Goal: Find specific page/section: Find specific page/section

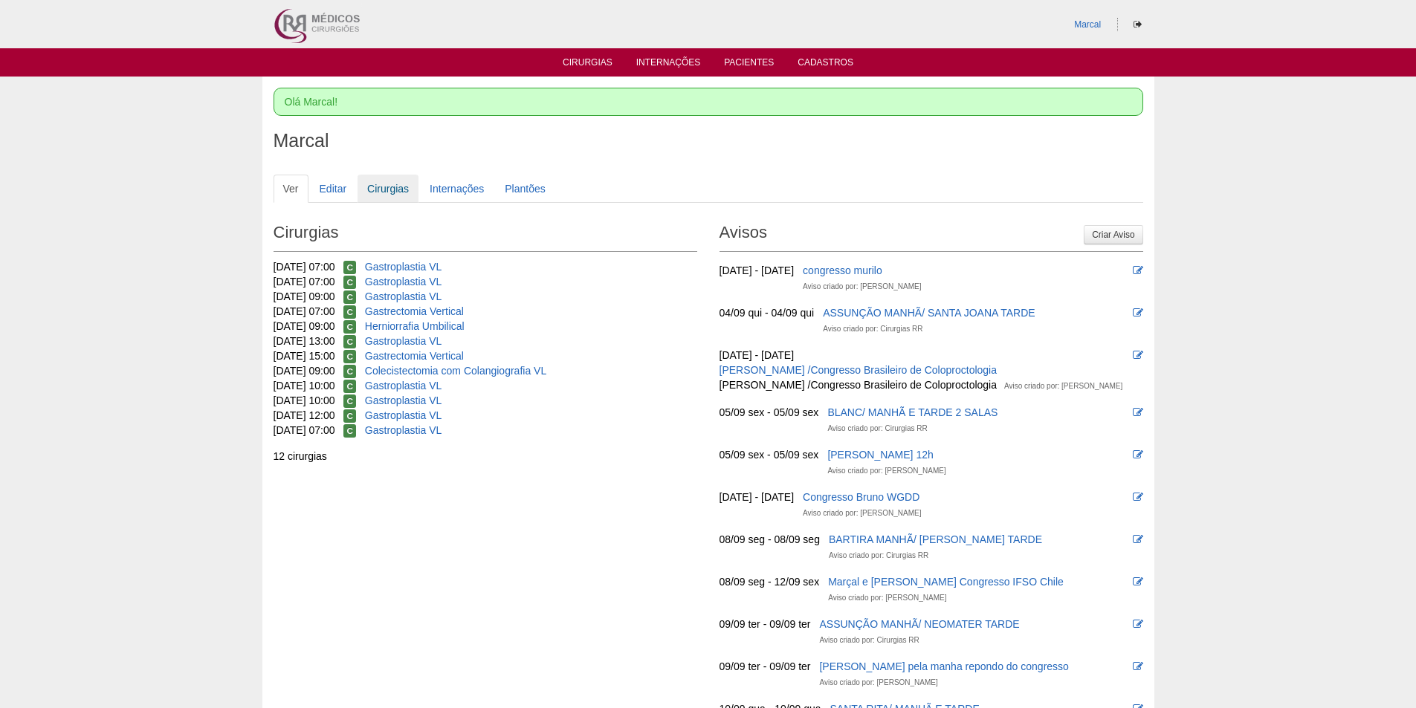
click at [396, 185] on link "Cirurgias" at bounding box center [387, 189] width 61 height 28
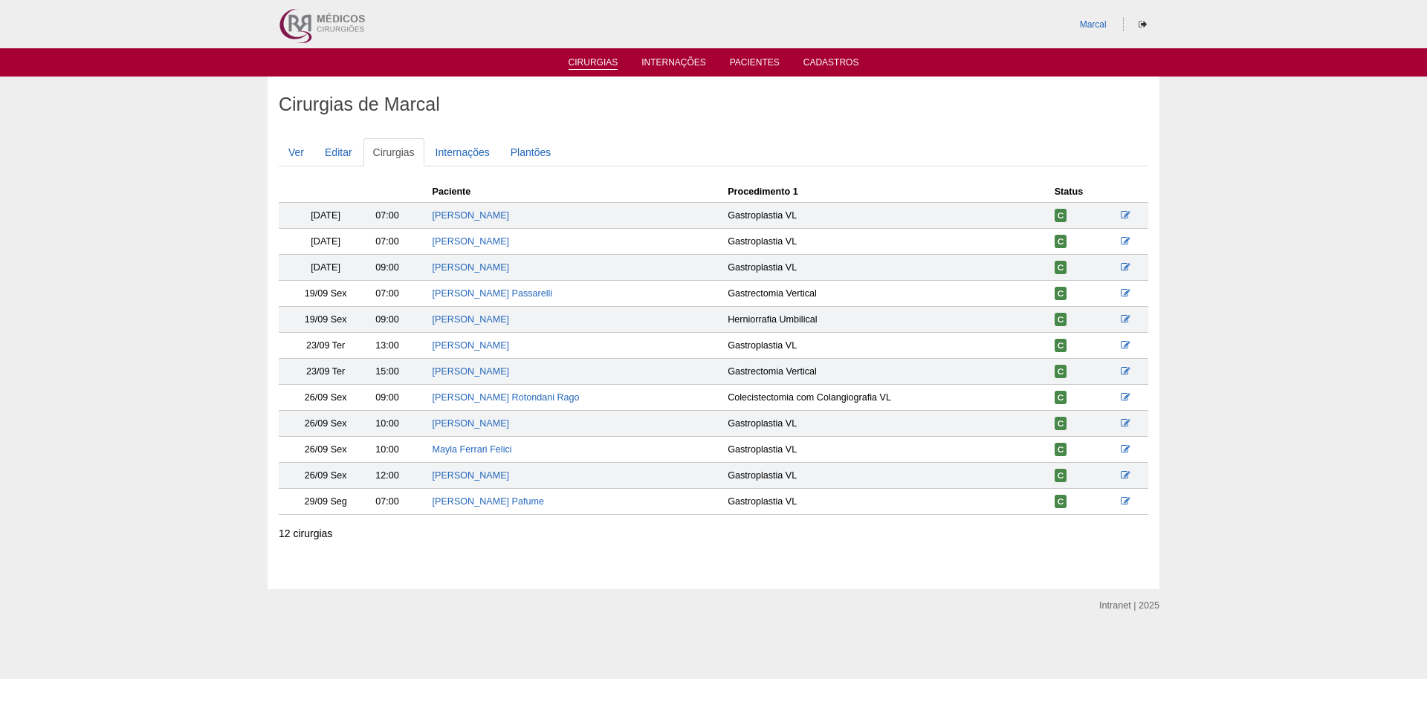
click at [586, 62] on link "Cirurgias" at bounding box center [594, 63] width 50 height 13
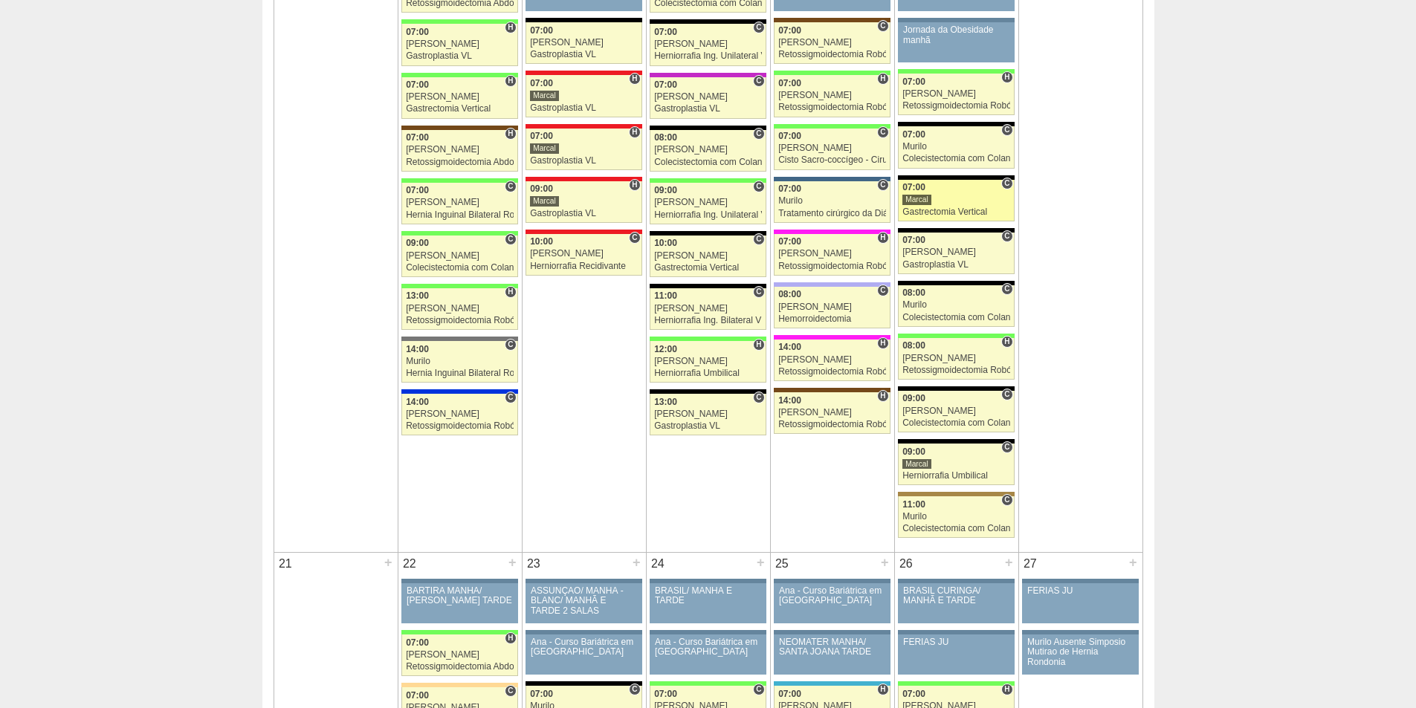
scroll to position [1635, 0]
